Goal: Task Accomplishment & Management: Complete application form

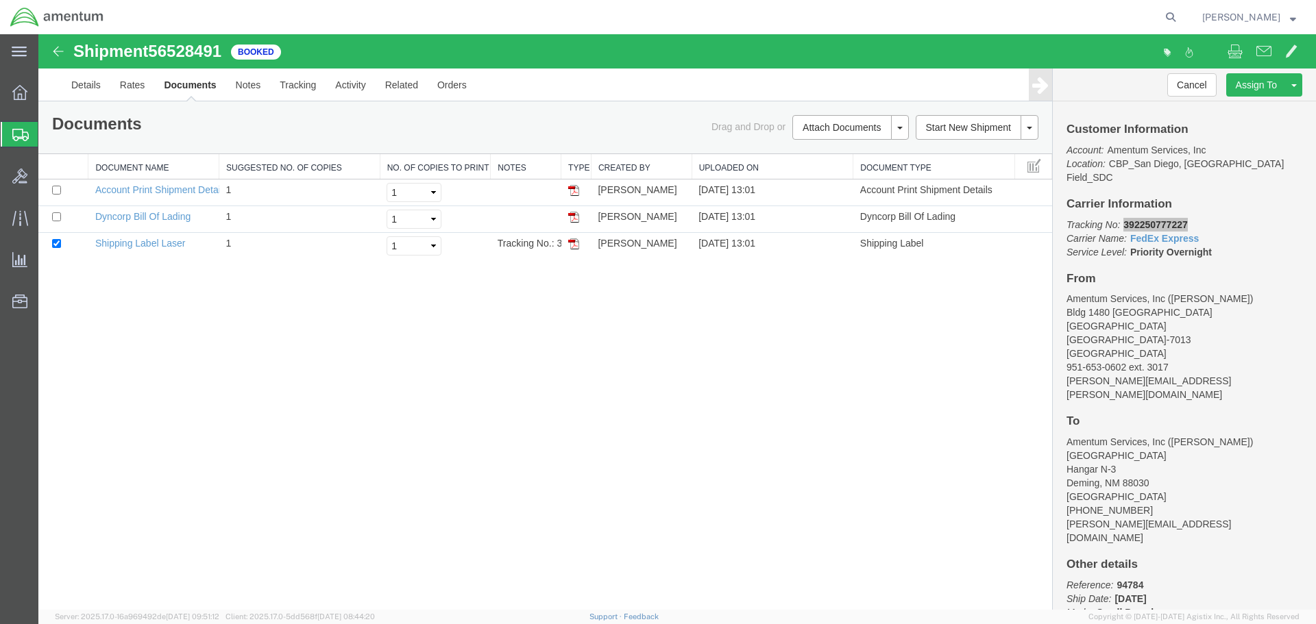
click at [0, 0] on span "Create Shipment" at bounding box center [0, 0] width 0 height 0
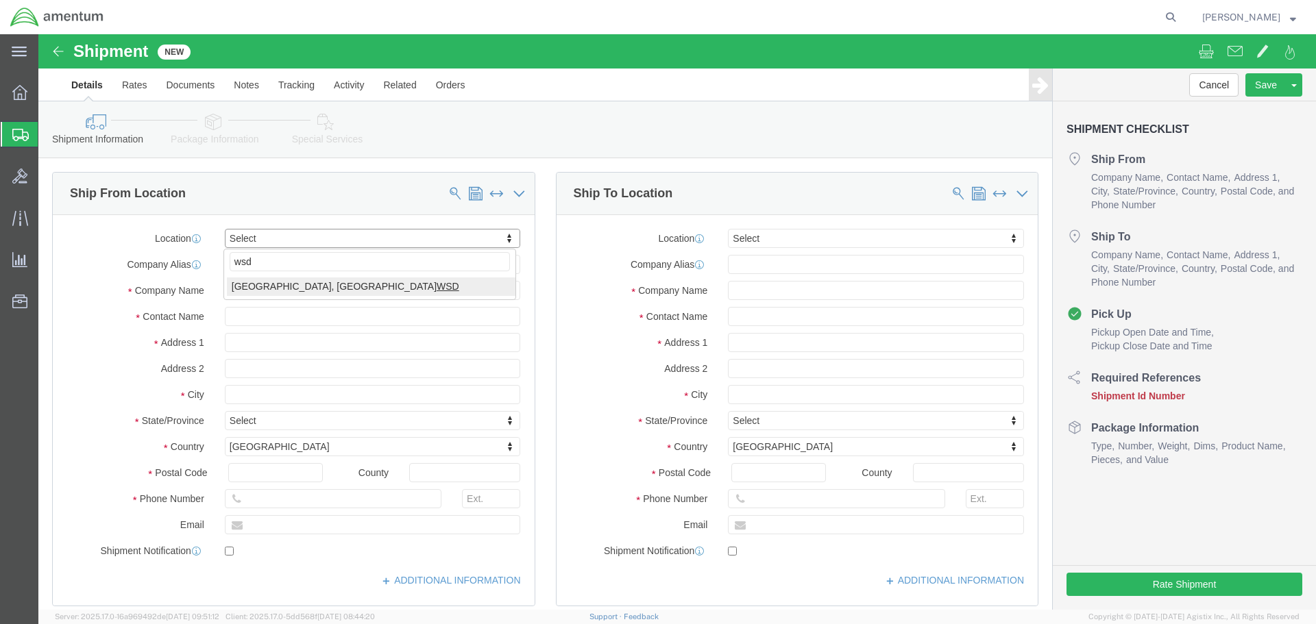
type input "wsd"
select select "49946"
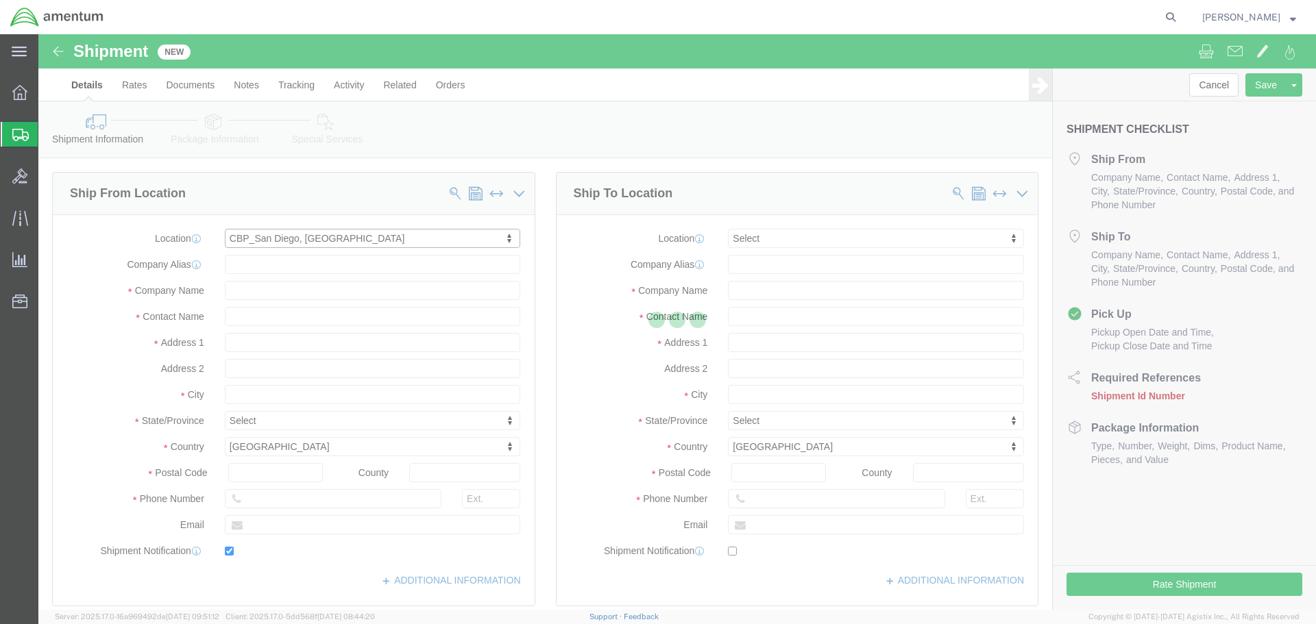
type input "Bldg 1480 [GEOGRAPHIC_DATA] [GEOGRAPHIC_DATA]"
type input "92135-7013"
type input "[PHONE_NUMBER]"
type input "3017"
type input "[PERSON_NAME][EMAIL_ADDRESS][PERSON_NAME][DOMAIN_NAME]"
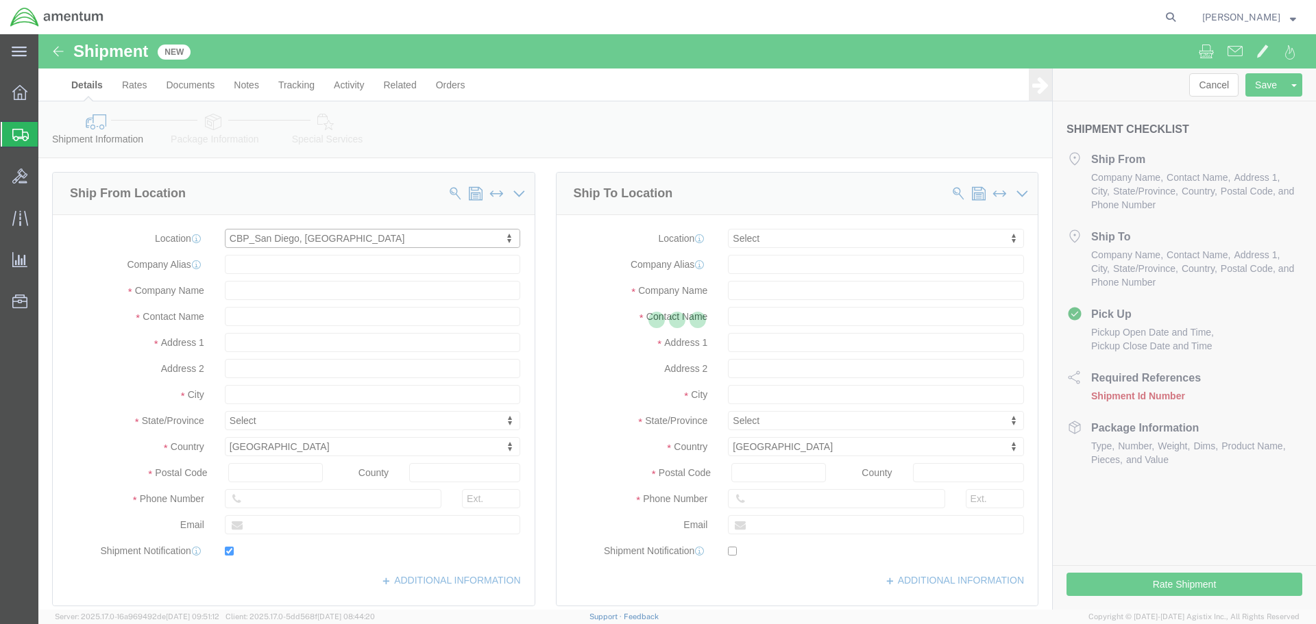
checkbox input "true"
type input "Amentum Services, Inc"
type input "[PERSON_NAME]"
type input "[GEOGRAPHIC_DATA]"
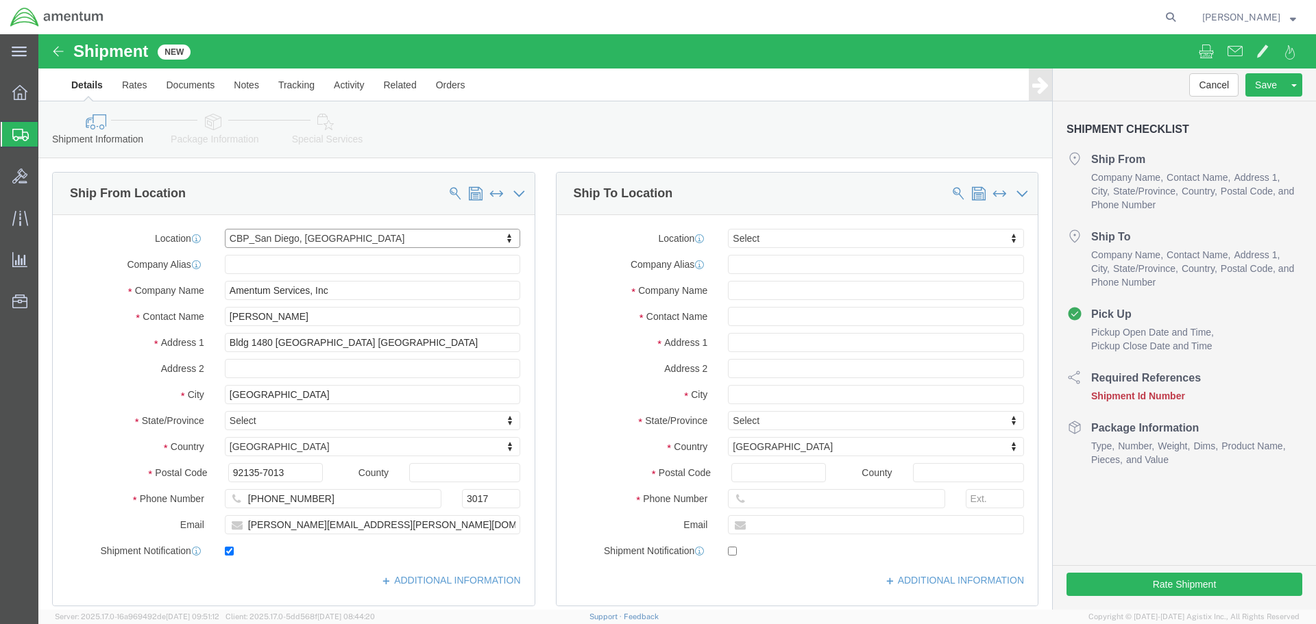
select select "CA"
click input "[PERSON_NAME]"
type input "[PERSON_NAME]"
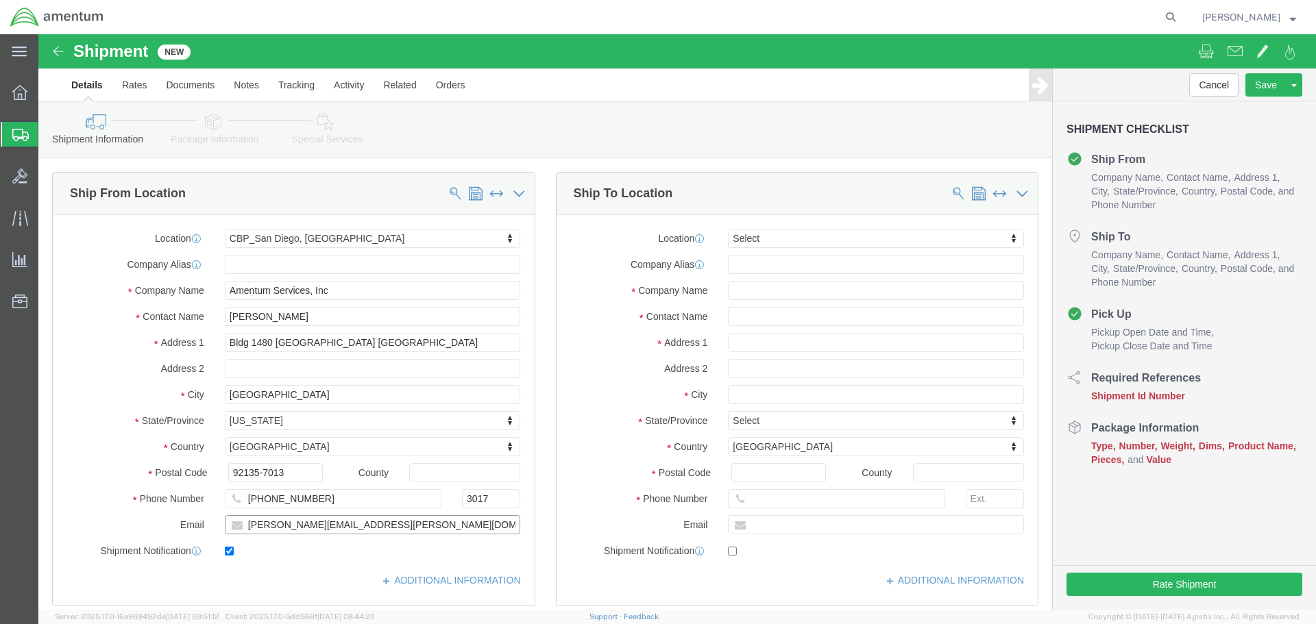
type input "[PERSON_NAME][EMAIL_ADDRESS][PERSON_NAME][DOMAIN_NAME]"
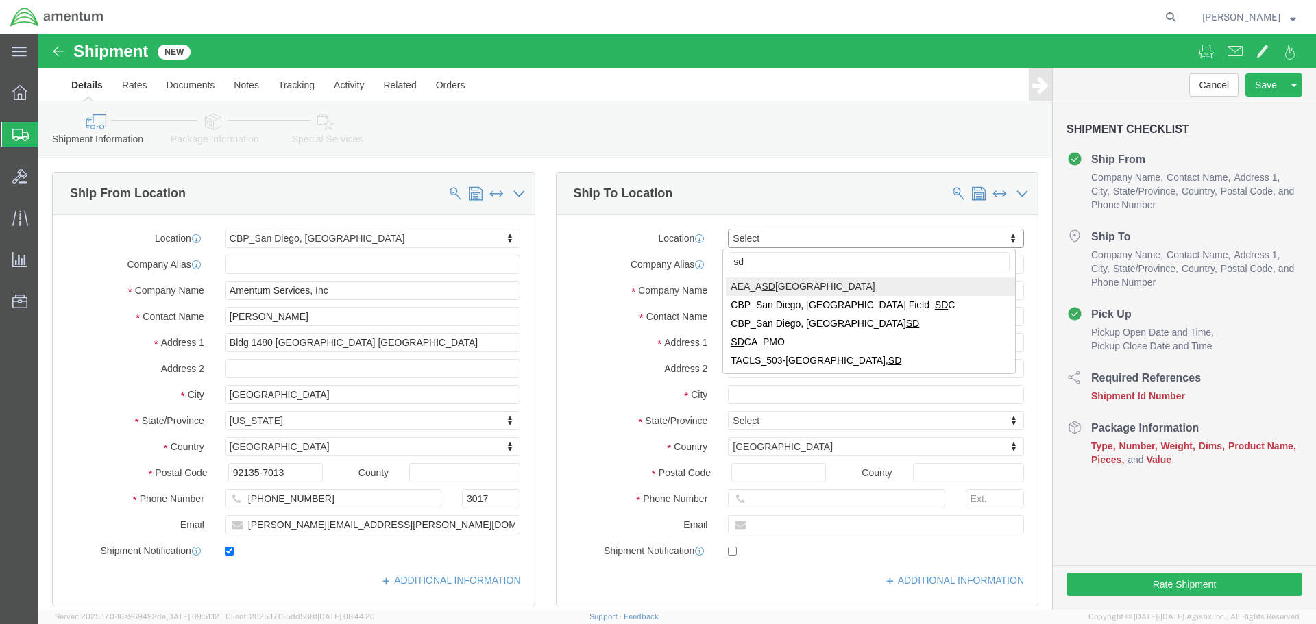
type input "sdc"
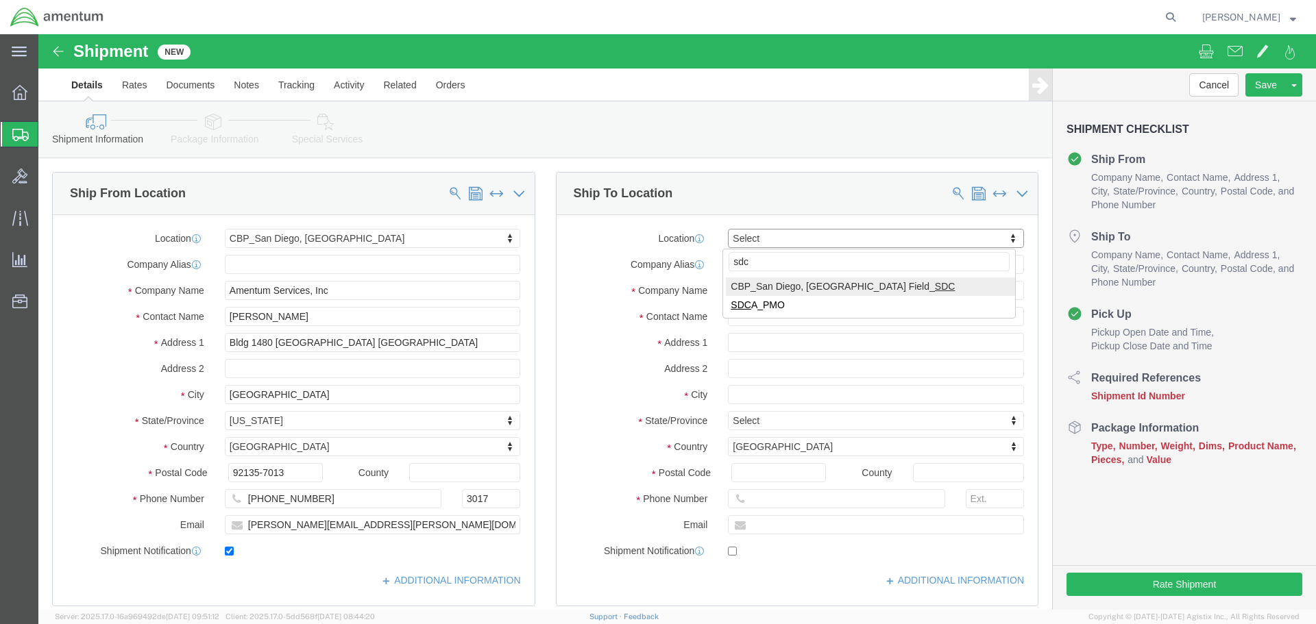
select select "49947"
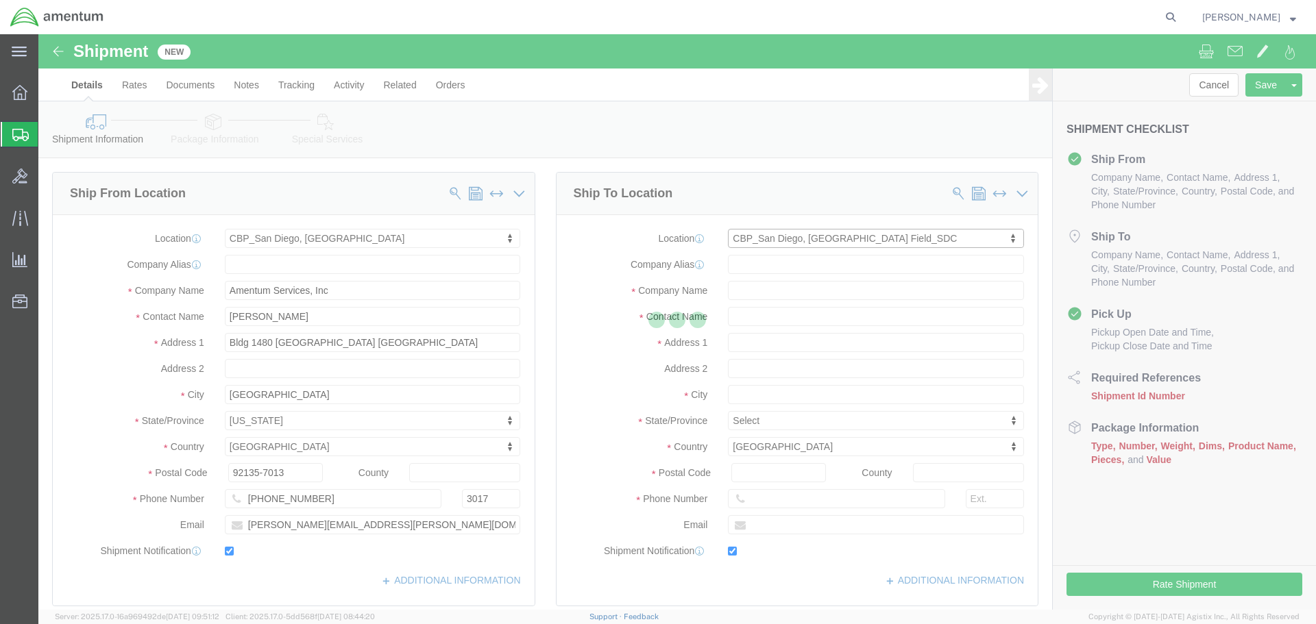
type input "[STREET_ADDRESS]"
type input "92154"
type input "[PHONE_NUMBER]"
type input "[PERSON_NAME][EMAIL_ADDRESS][PERSON_NAME][DOMAIN_NAME]"
checkbox input "true"
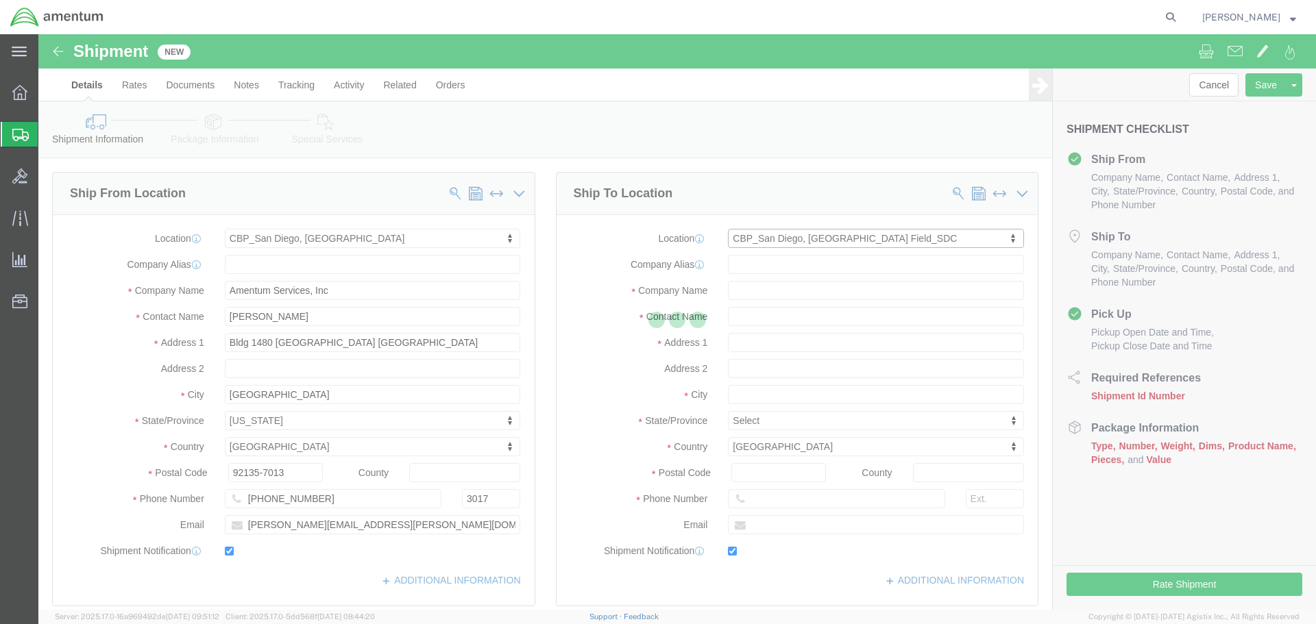
type input "Amentum Services, Inc"
type input "[PERSON_NAME]"
type input "[GEOGRAPHIC_DATA]"
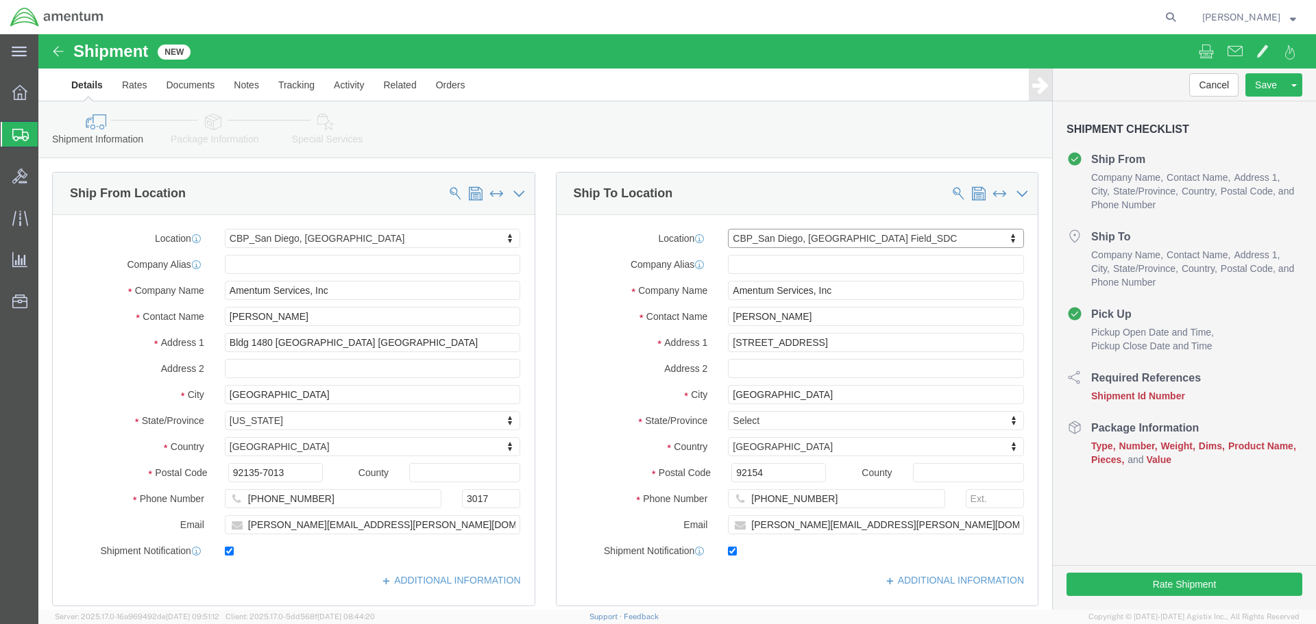
select select "CA"
click input "[PERSON_NAME]"
type input "[PERSON_NAME]"
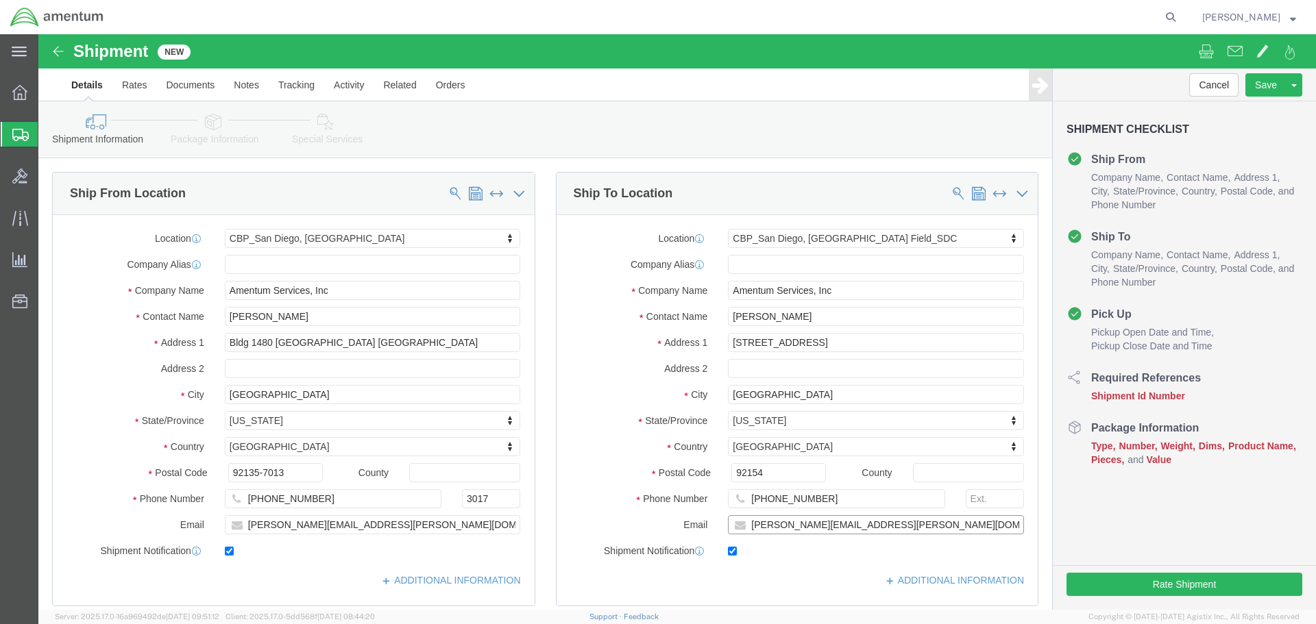
click input "[PERSON_NAME][EMAIL_ADDRESS][PERSON_NAME][DOMAIN_NAME]"
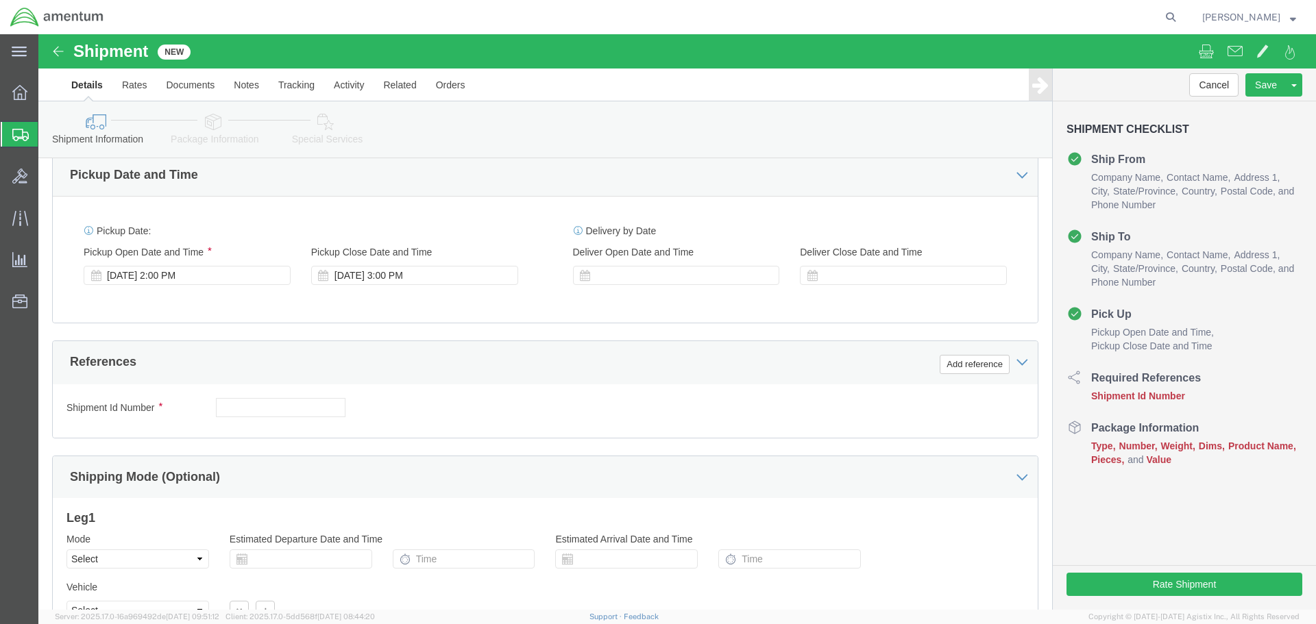
scroll to position [480, 0]
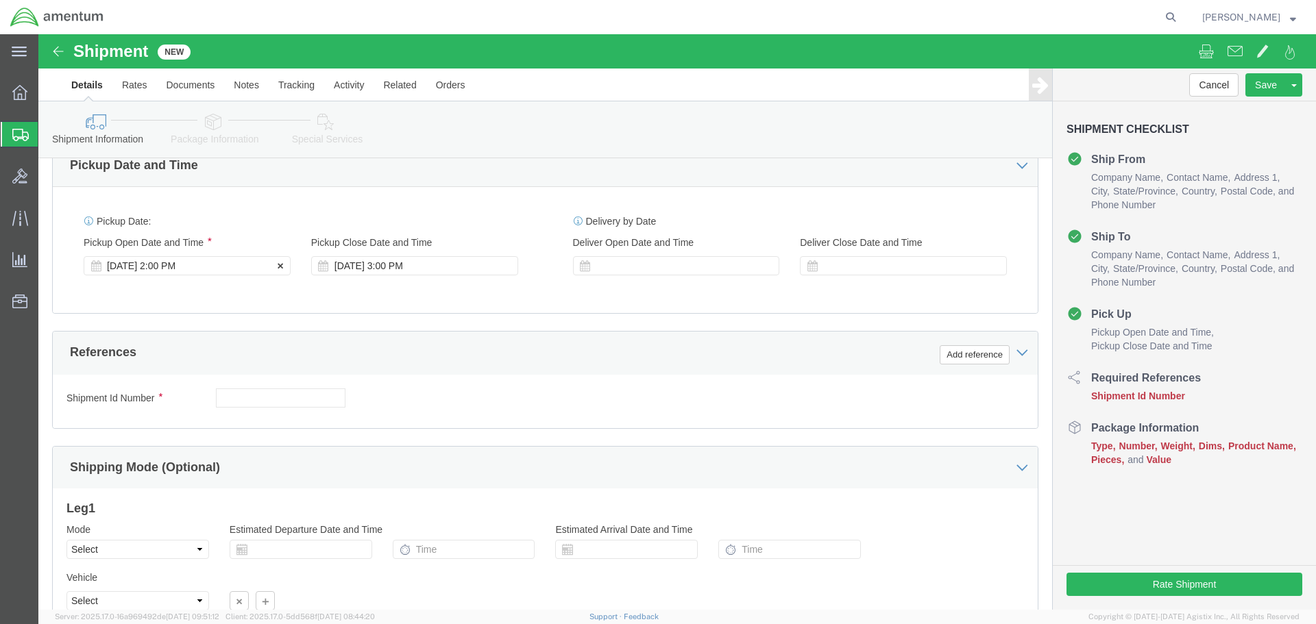
type input "[PERSON_NAME][EMAIL_ADDRESS][PERSON_NAME][DOMAIN_NAME]"
click div "[DATE] 2:00 PM"
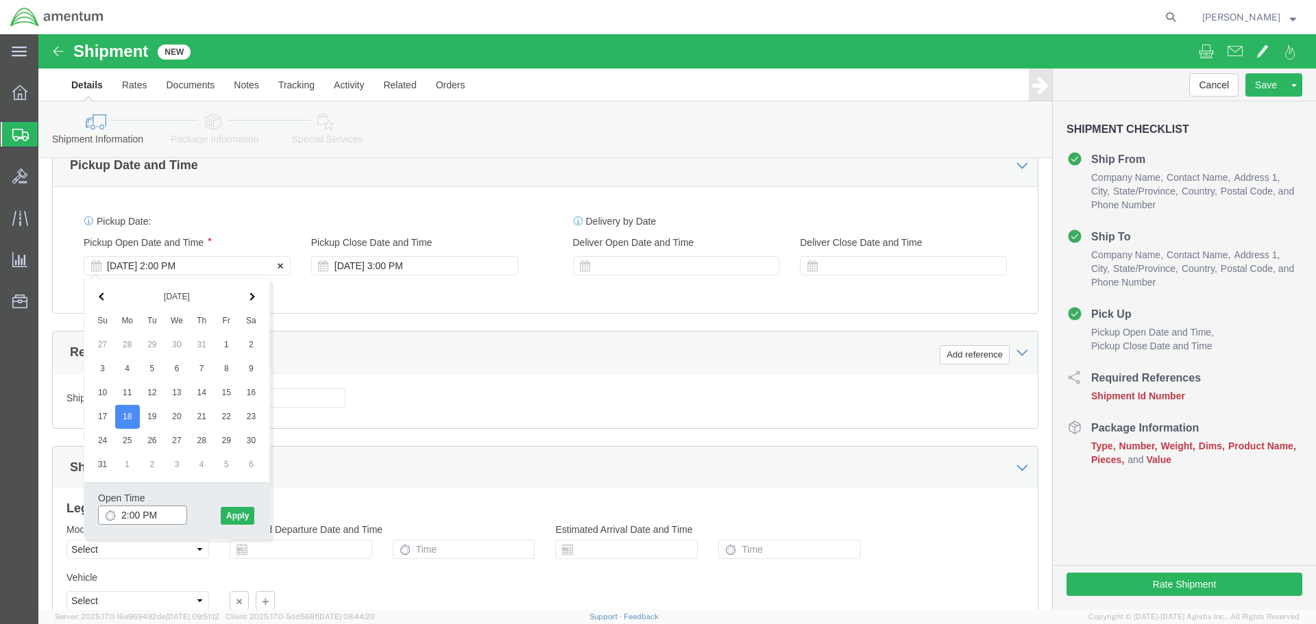
type input "3:00 PM"
click button "Apply"
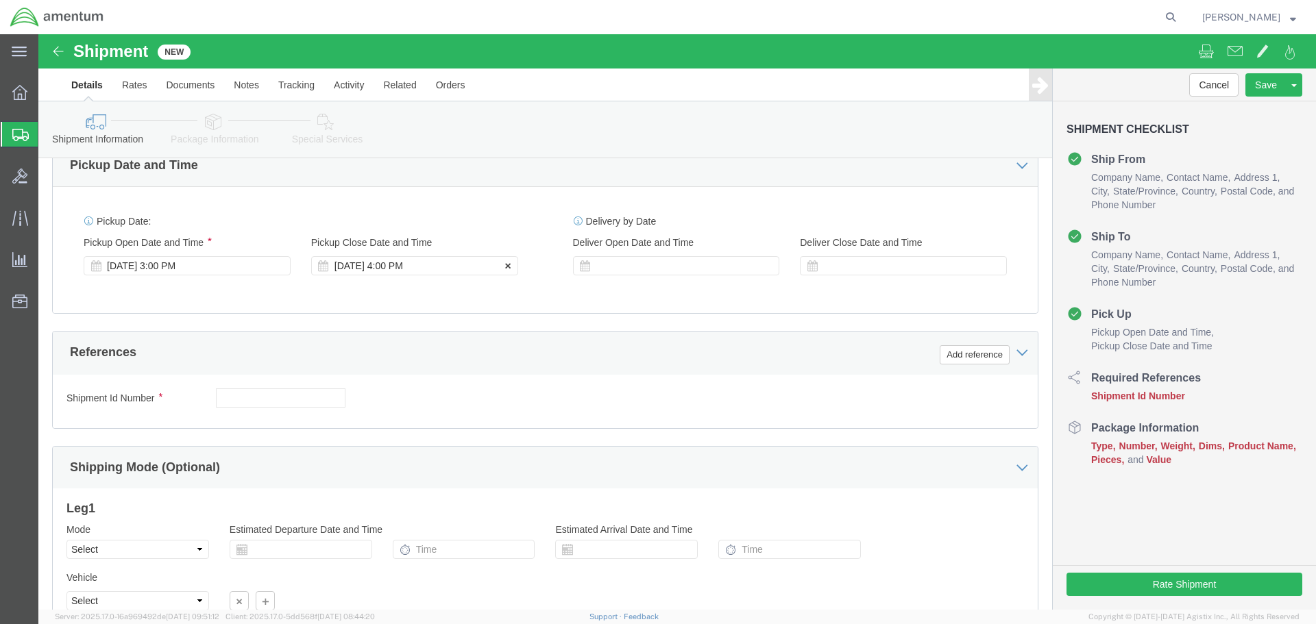
click div "[DATE] 4:00 PM"
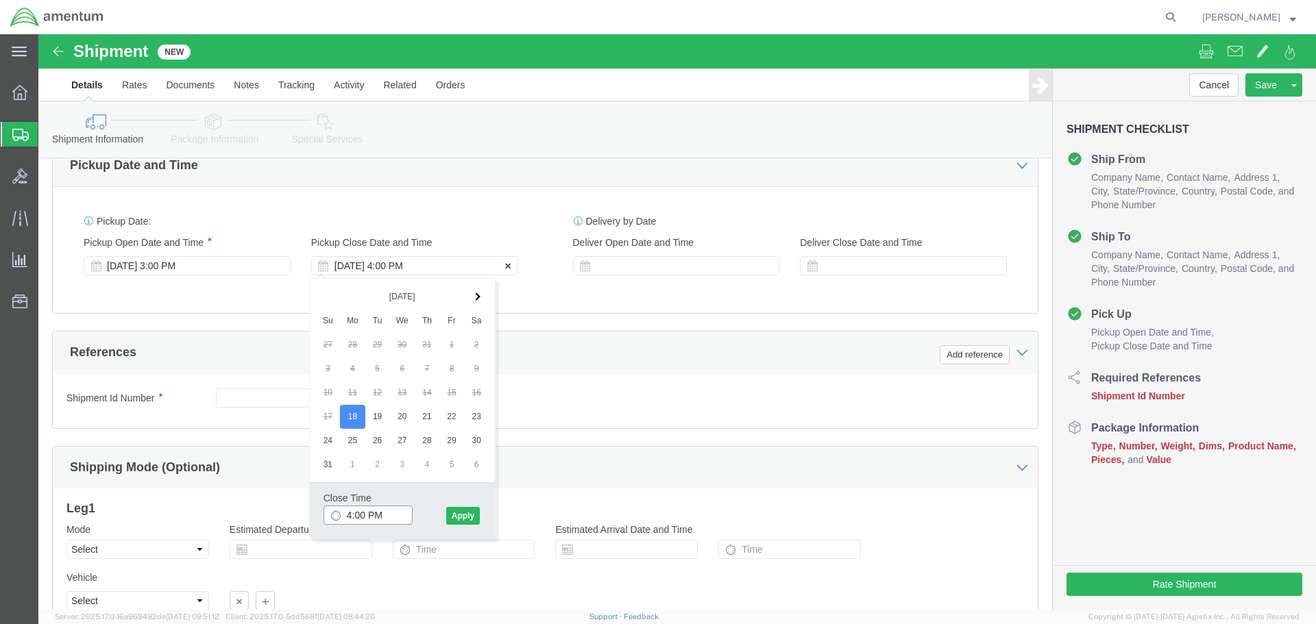
type input "5:00 PM"
click button "Apply"
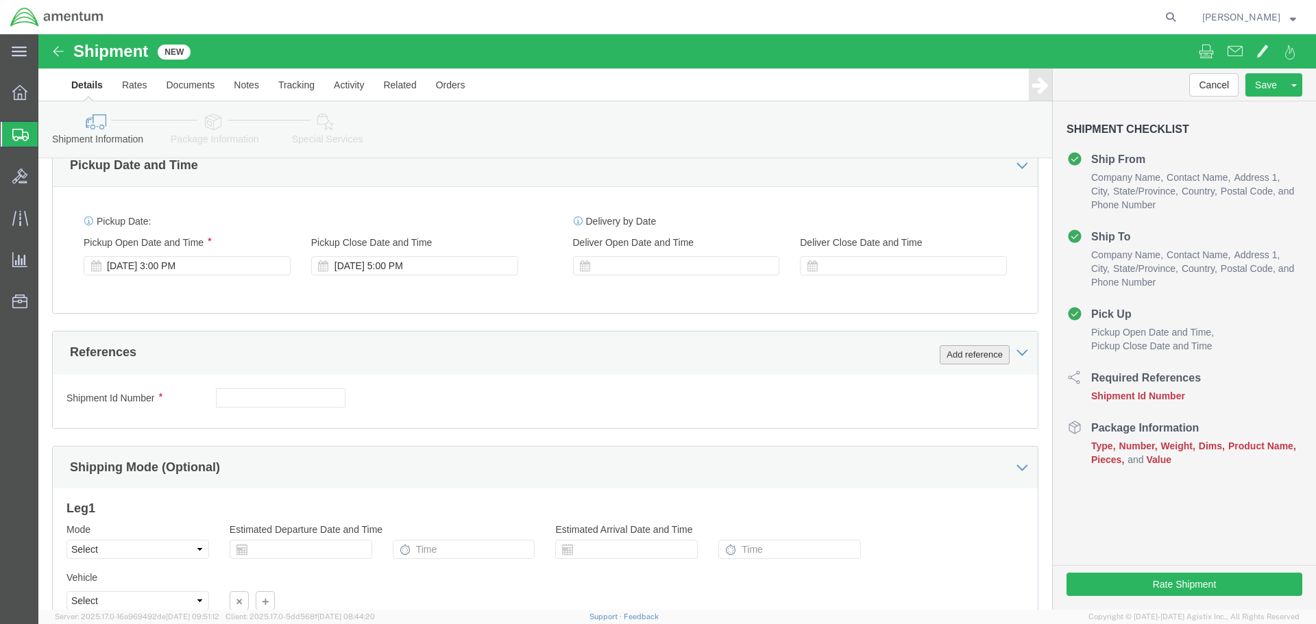
click button "Add reference"
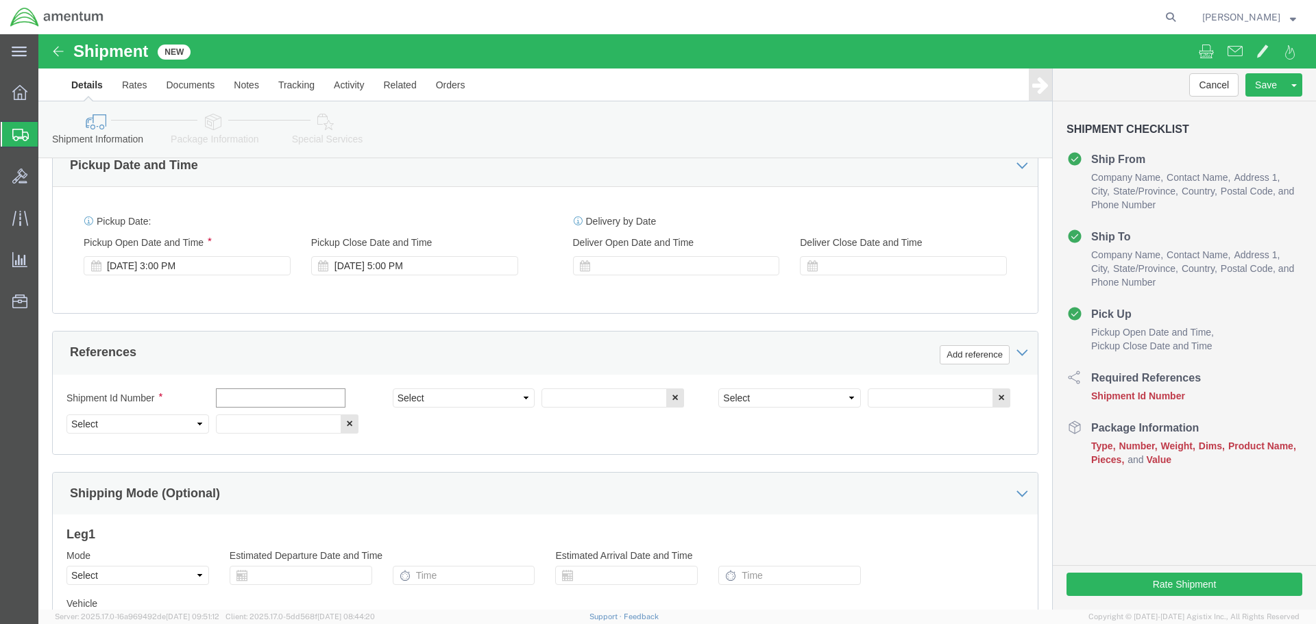
click input "text"
type input "20250818"
select select "PROJNUM"
type input "6118.03.03.2219.000.WSD.0000"
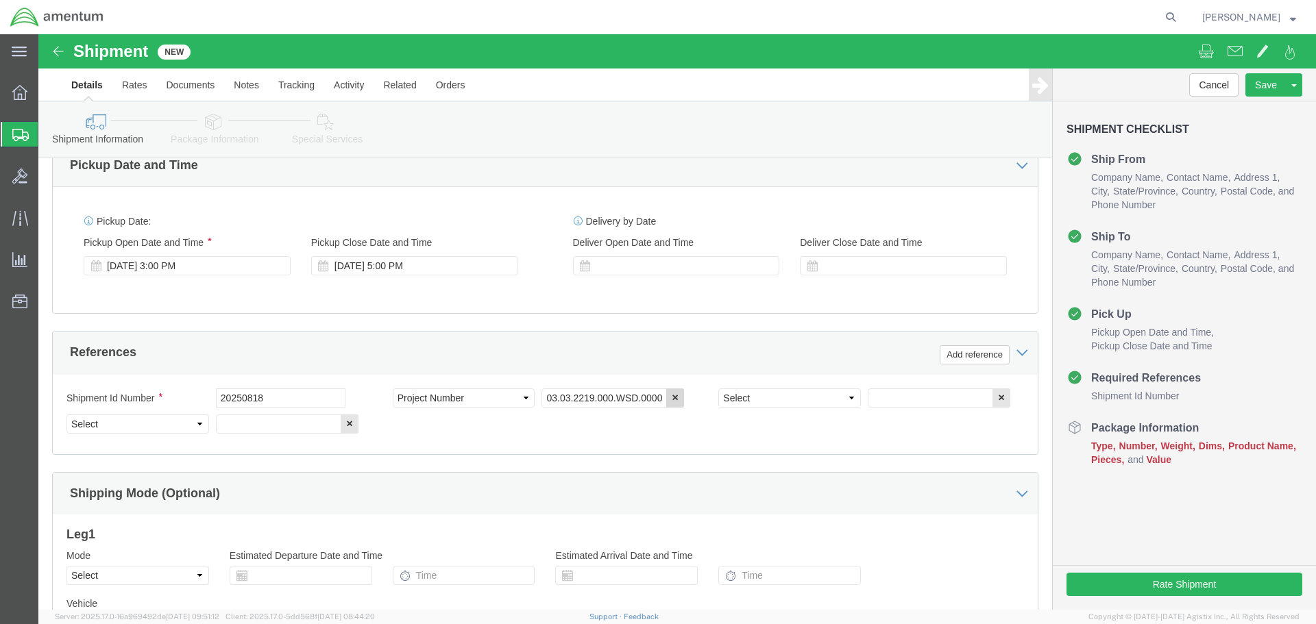
scroll to position [0, 0]
select select "DEPT"
type input "CBP"
select select "CUSTREF"
click select "Select Account Type Activity ID Airline Appointment Number ASN Batch Request # …"
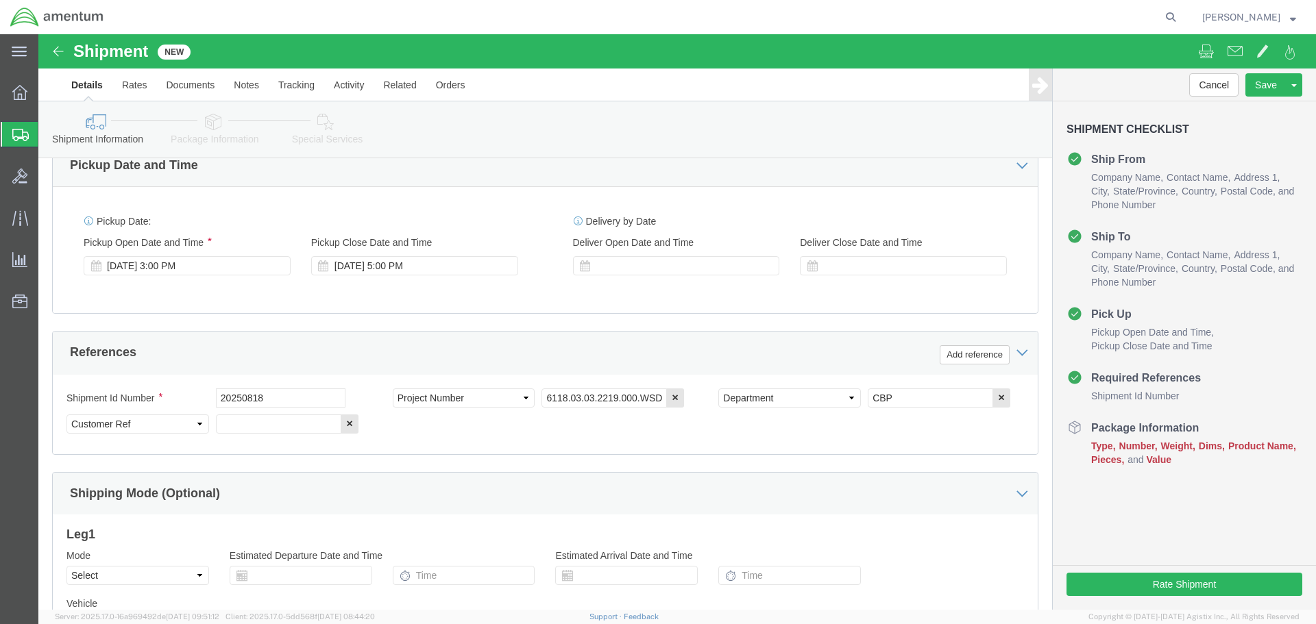
click div "Select Account Type Activity ID Airline Appointment Number ASN Batch Request # …"
click input "text"
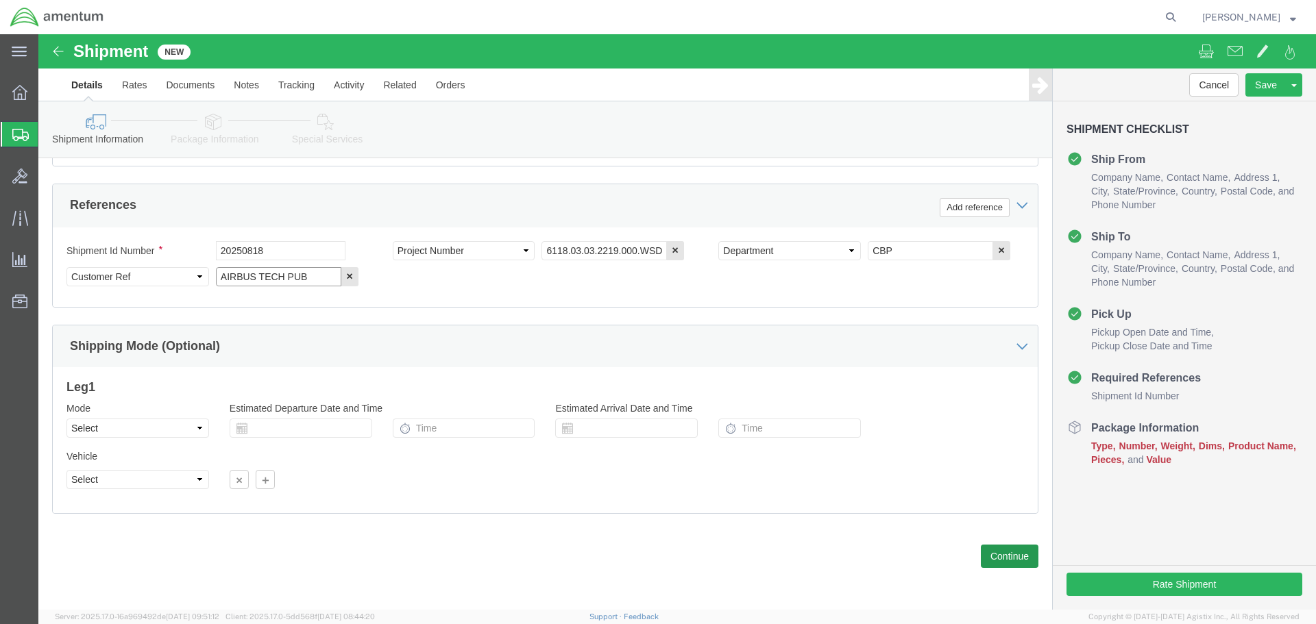
type input "AIRBUS TECH PUB"
click button "Continue"
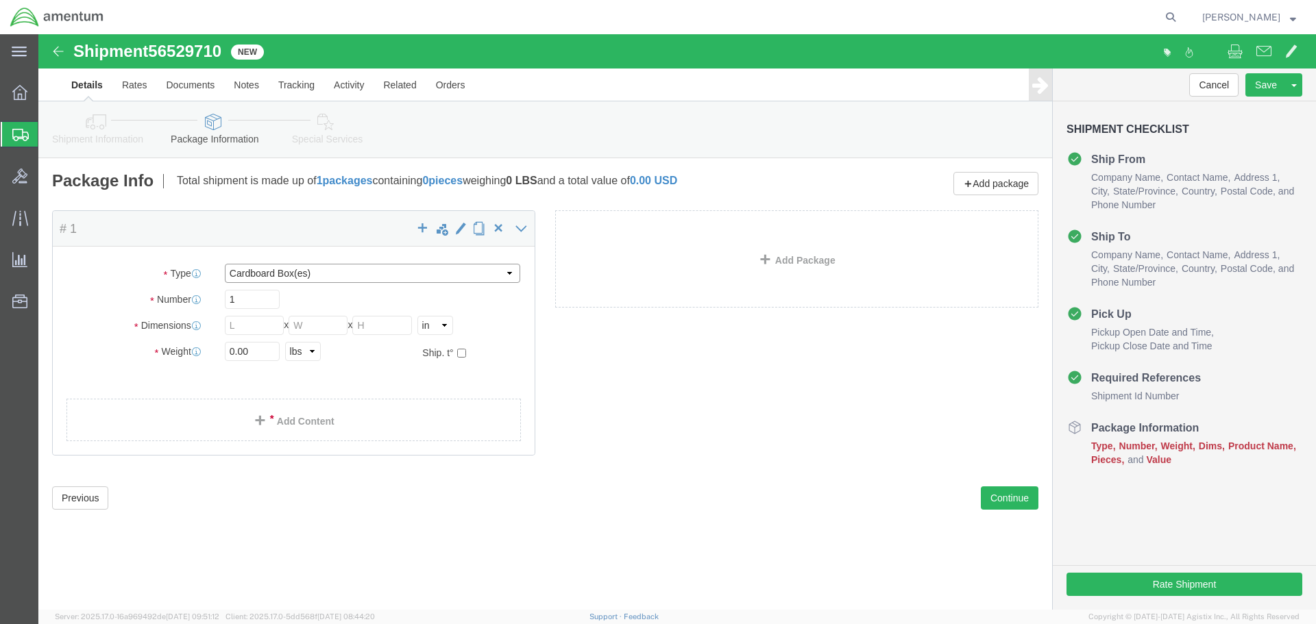
click select "Select BCK Boxes Bale(s) Basket(s) Bolt(s) Bottle(s) Buckets Bulk Bundle(s) Can…"
select select "ENV"
click select "Select BCK Boxes Bale(s) Basket(s) Bolt(s) Bottle(s) Buckets Bulk Bundle(s) Can…"
type input "9.50"
type input "12.50"
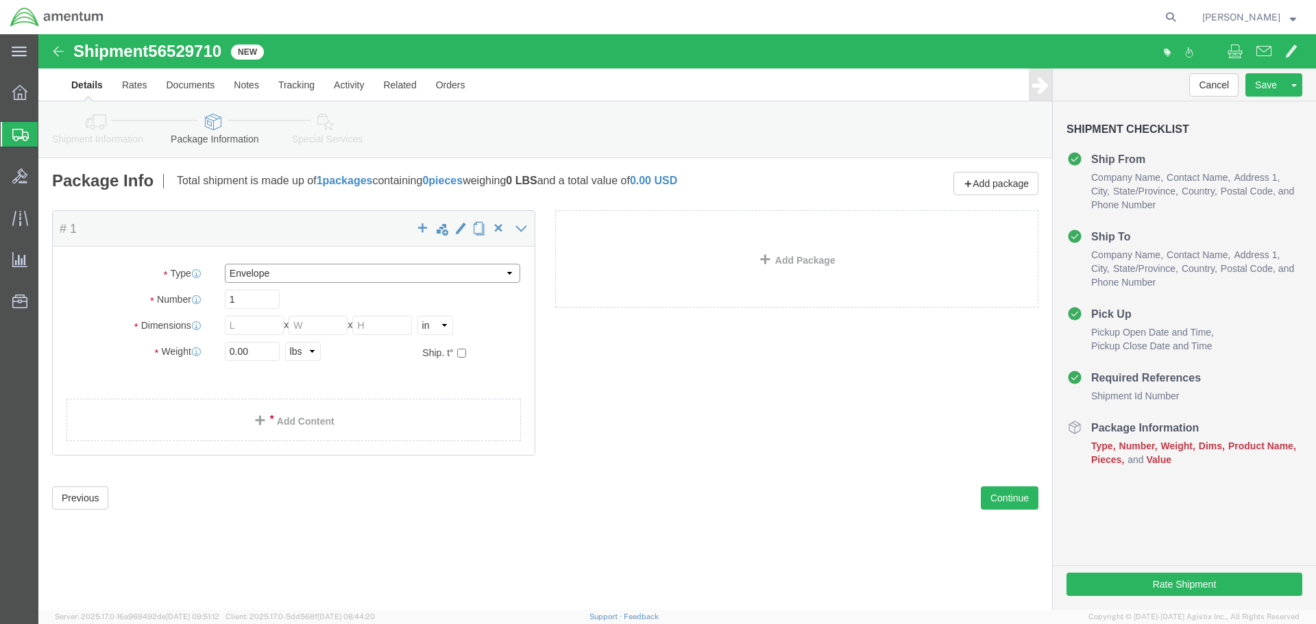
type input "0.25"
type input "1"
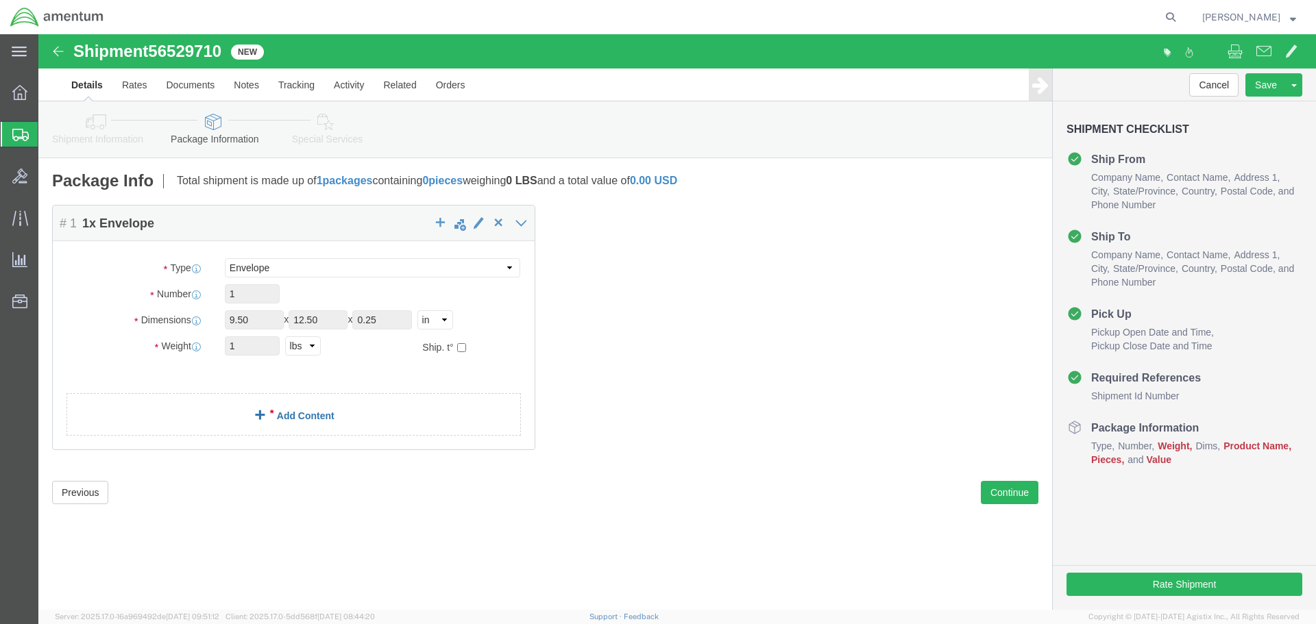
click link "Add Content"
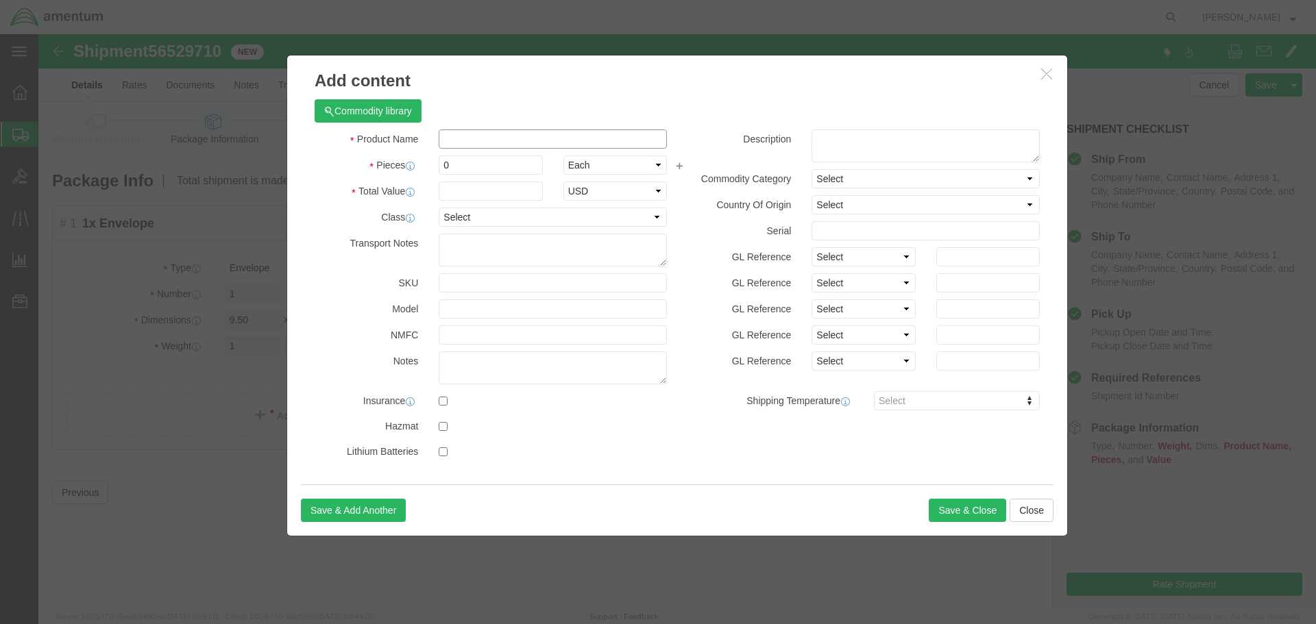
click input "text"
type input "TECH PUBS"
type input "1"
type input "24"
select select "USD"
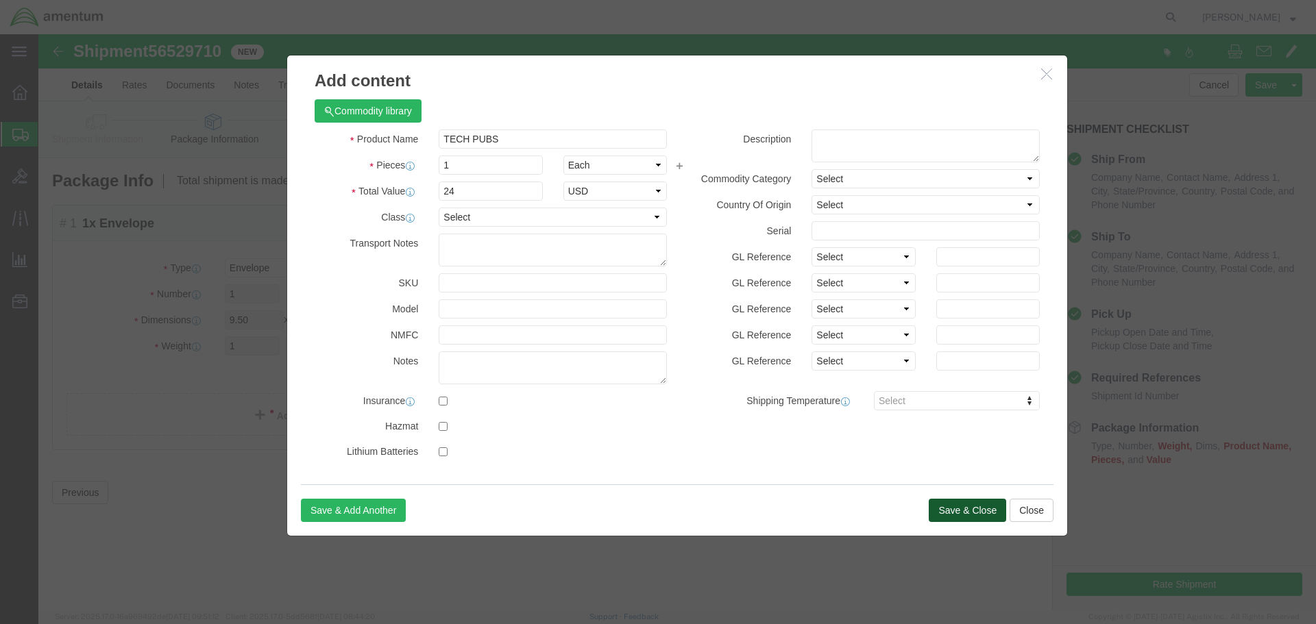
click button "Save & Close"
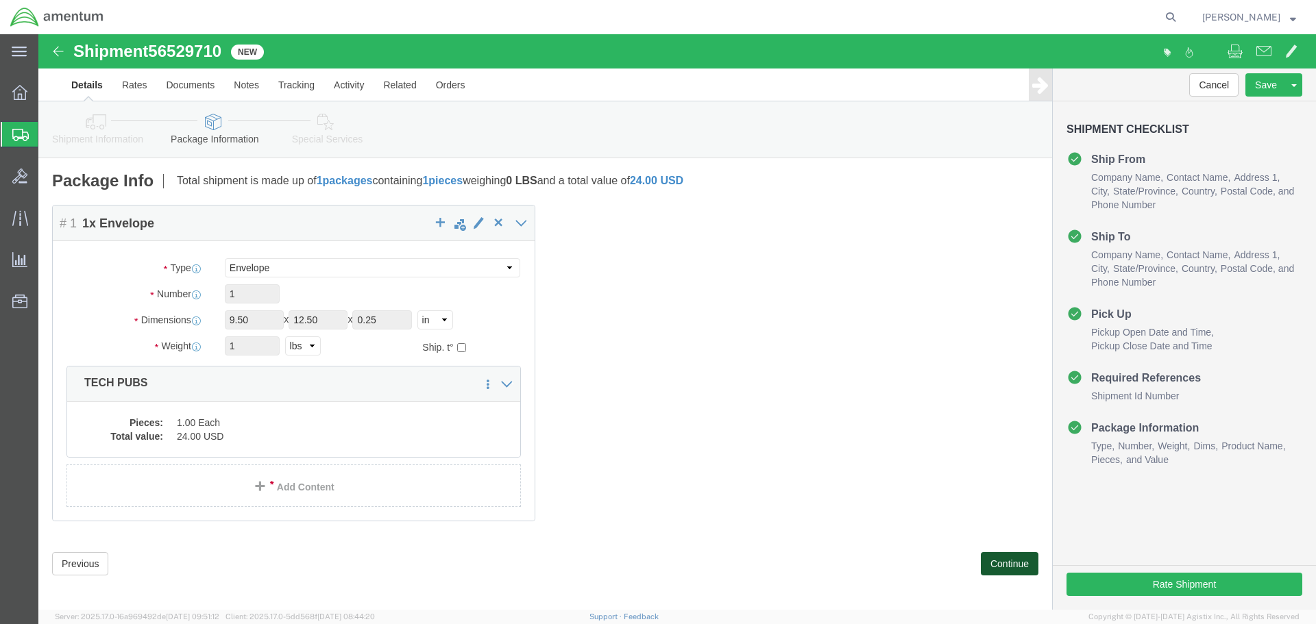
click button "Continue"
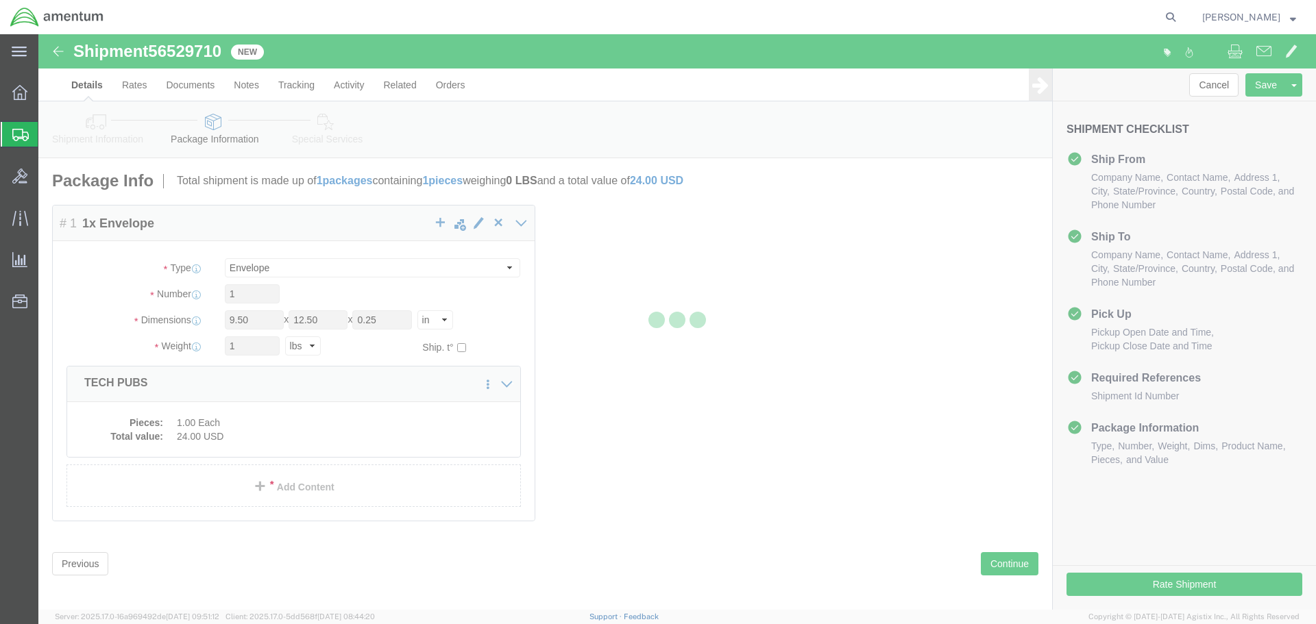
select select
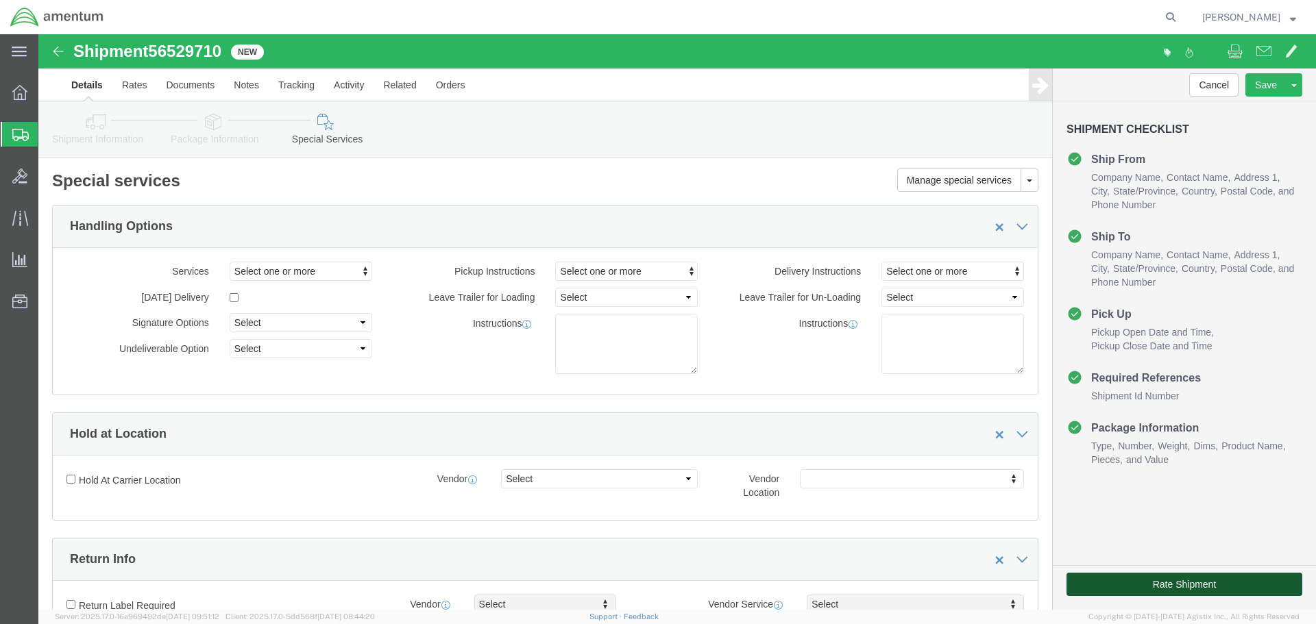
click button "Rate Shipment"
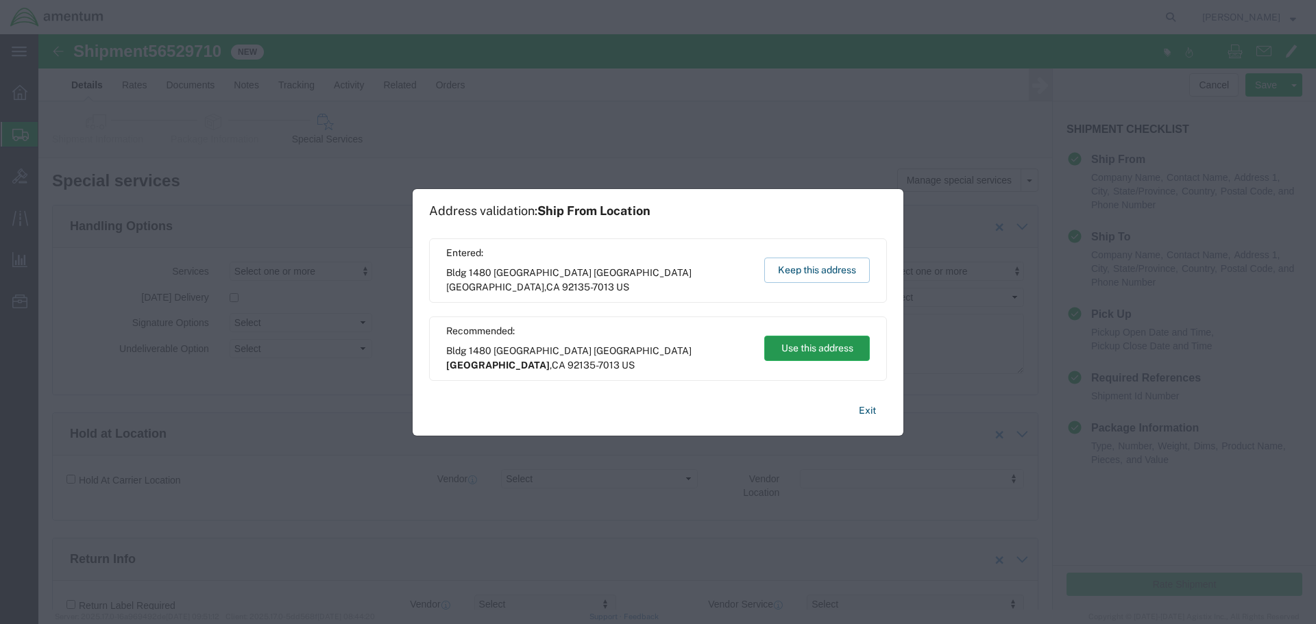
click at [796, 356] on button "Use this address" at bounding box center [817, 348] width 106 height 25
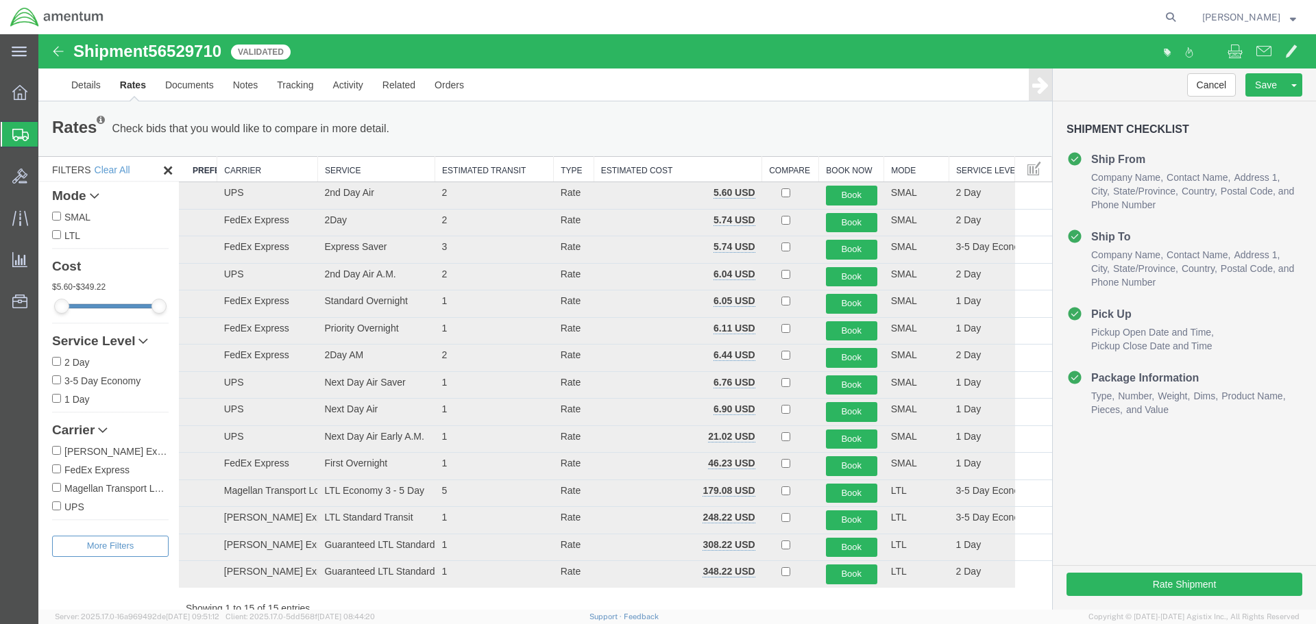
click at [64, 474] on label "FedEx Express" at bounding box center [110, 469] width 116 height 15
click at [61, 474] on input "FedEx Express" at bounding box center [56, 469] width 9 height 9
checkbox input "true"
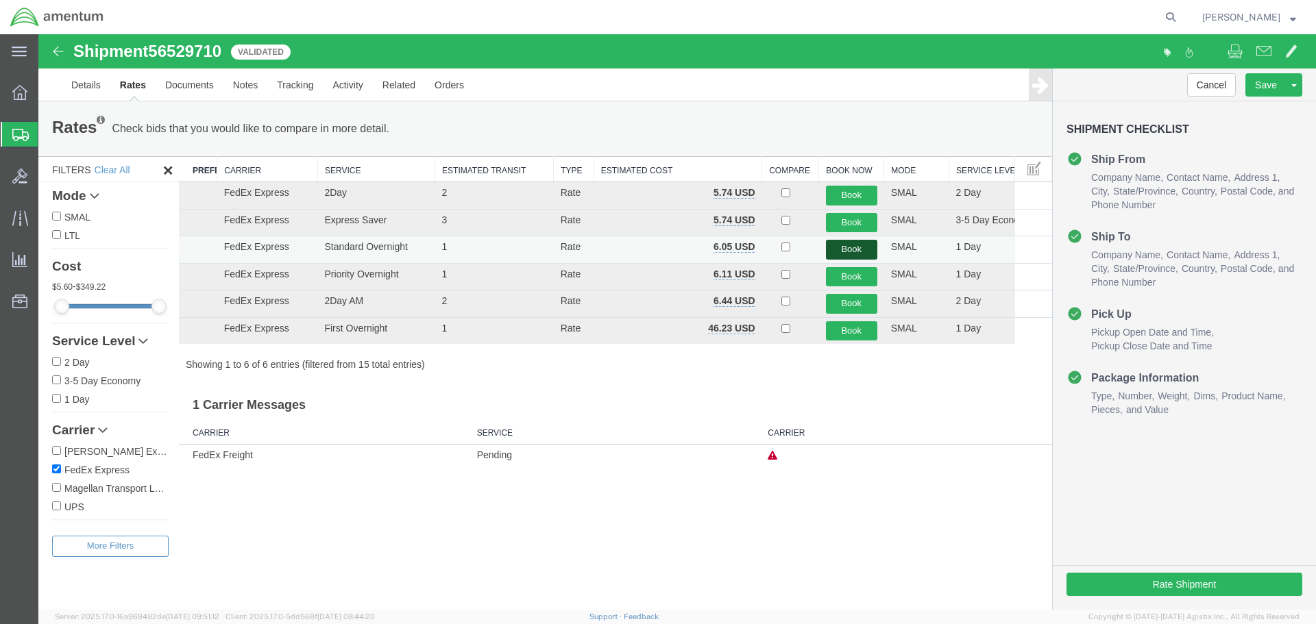
click at [857, 249] on button "Book" at bounding box center [851, 250] width 51 height 20
